Goal: Information Seeking & Learning: Learn about a topic

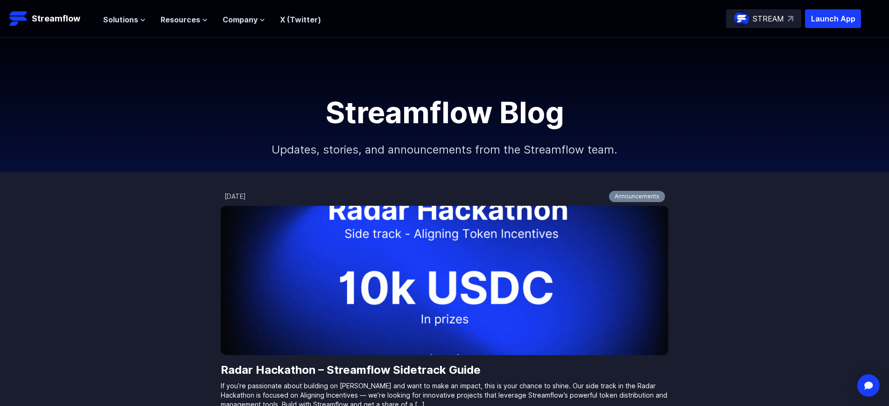
scroll to position [887, 0]
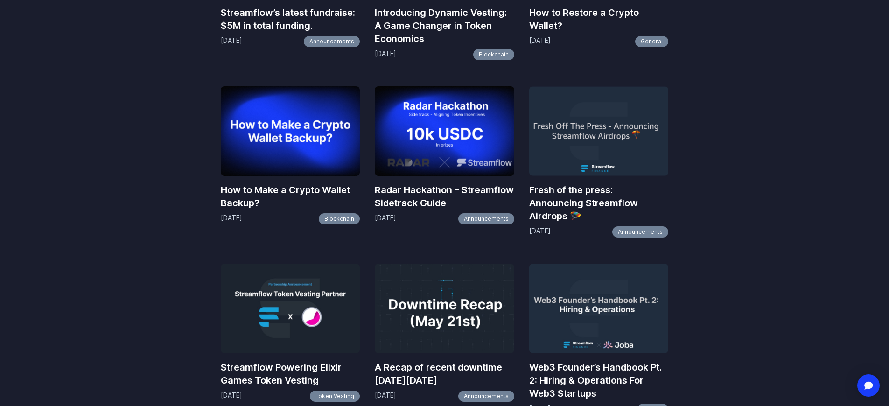
click at [599, 203] on h3 "Fresh of the press: Announcing Streamflow Airdrops 🪂" at bounding box center [599, 202] width 140 height 39
